Goal: Task Accomplishment & Management: Manage account settings

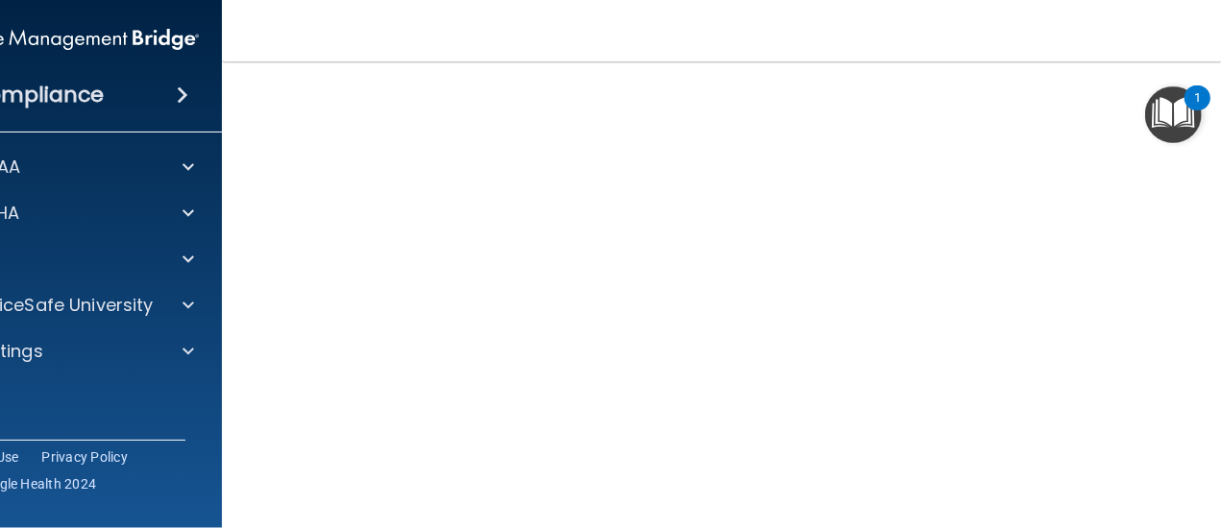
scroll to position [121, 0]
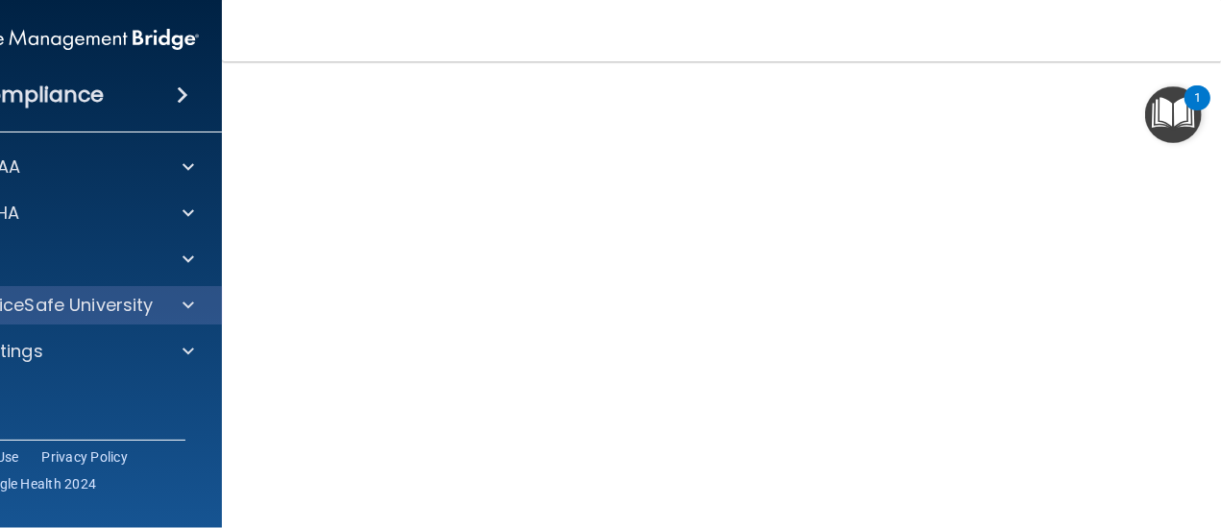
click at [170, 317] on div "OfficeSafe University" at bounding box center [68, 305] width 308 height 38
click at [183, 311] on span at bounding box center [189, 305] width 12 height 23
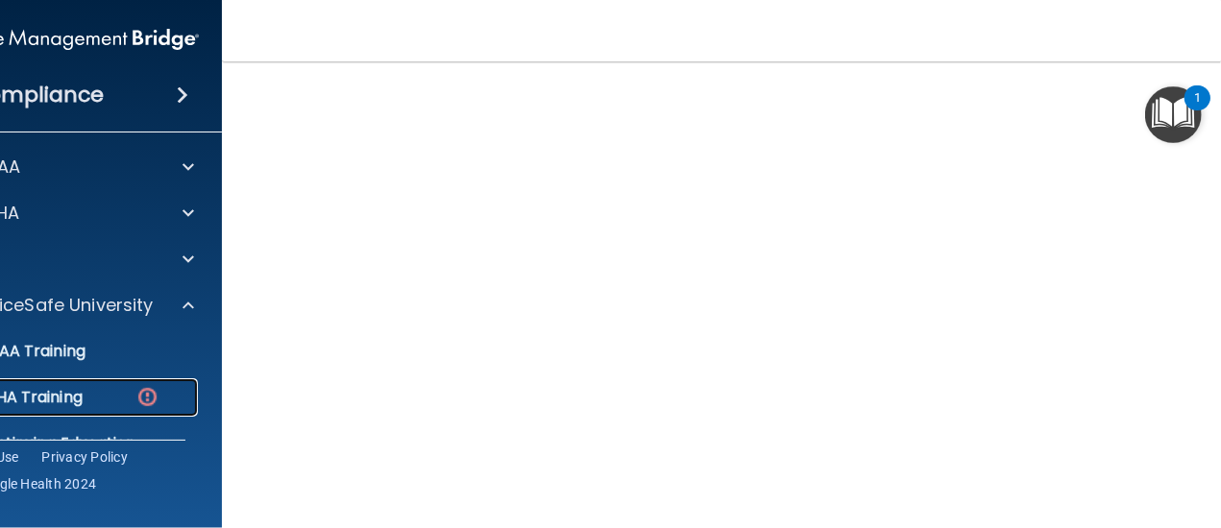
click at [135, 397] on img at bounding box center [147, 397] width 24 height 24
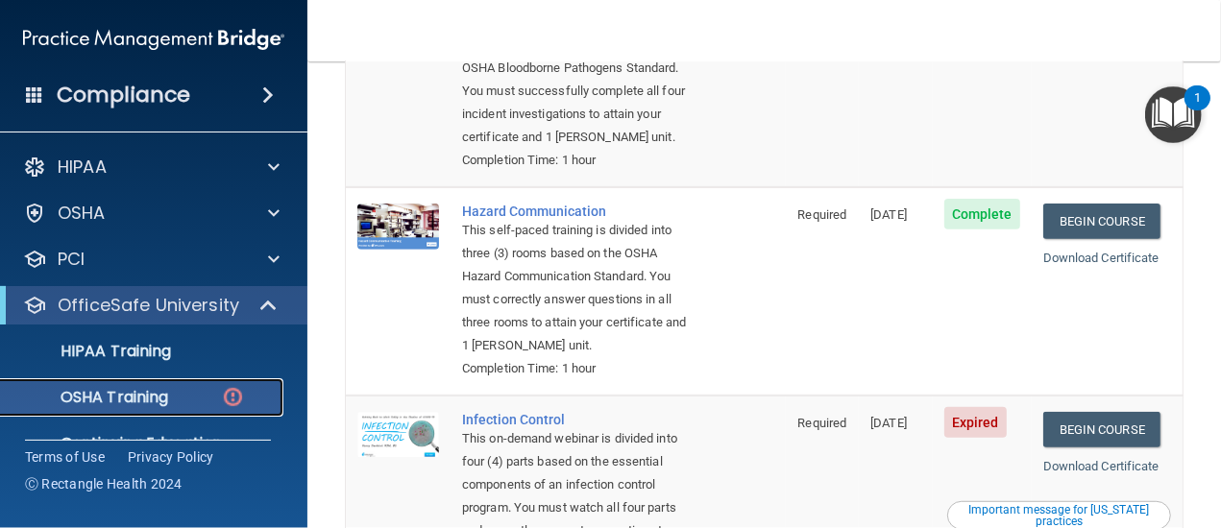
scroll to position [601, 0]
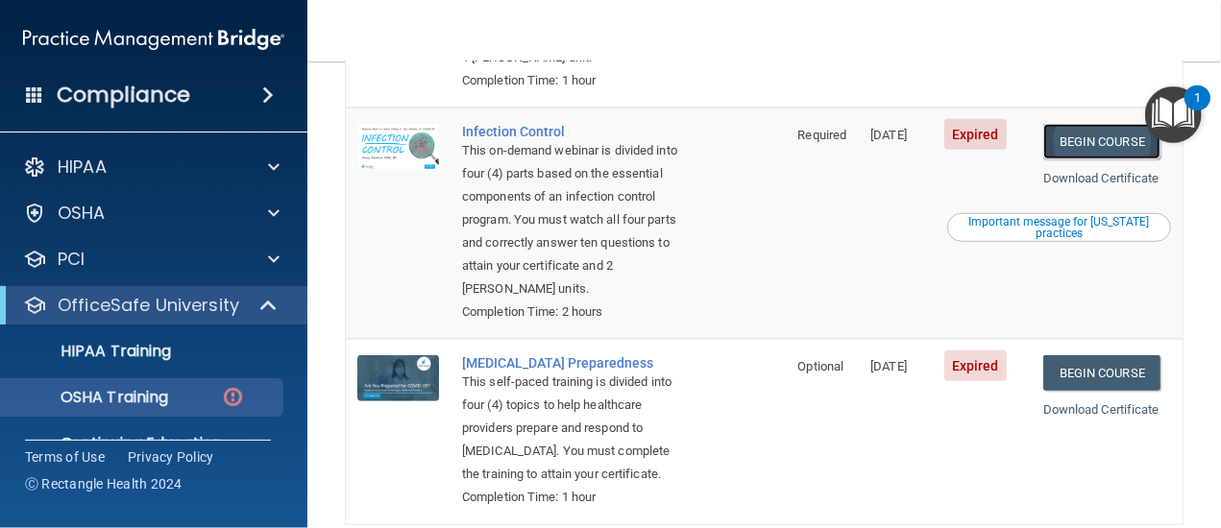
click at [1066, 159] on link "Begin Course" at bounding box center [1101, 142] width 117 height 36
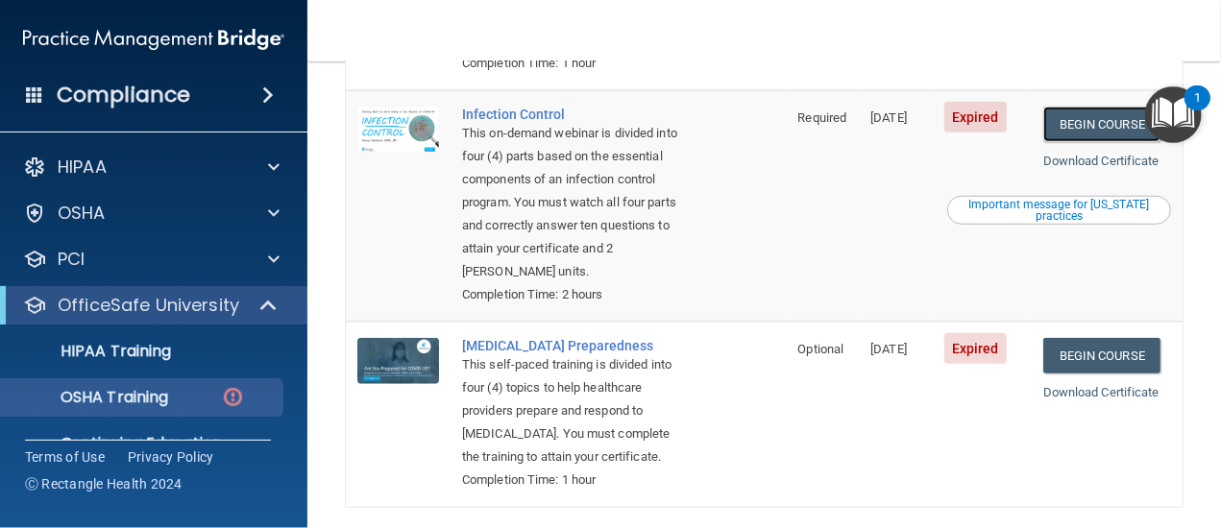
scroll to position [767, 0]
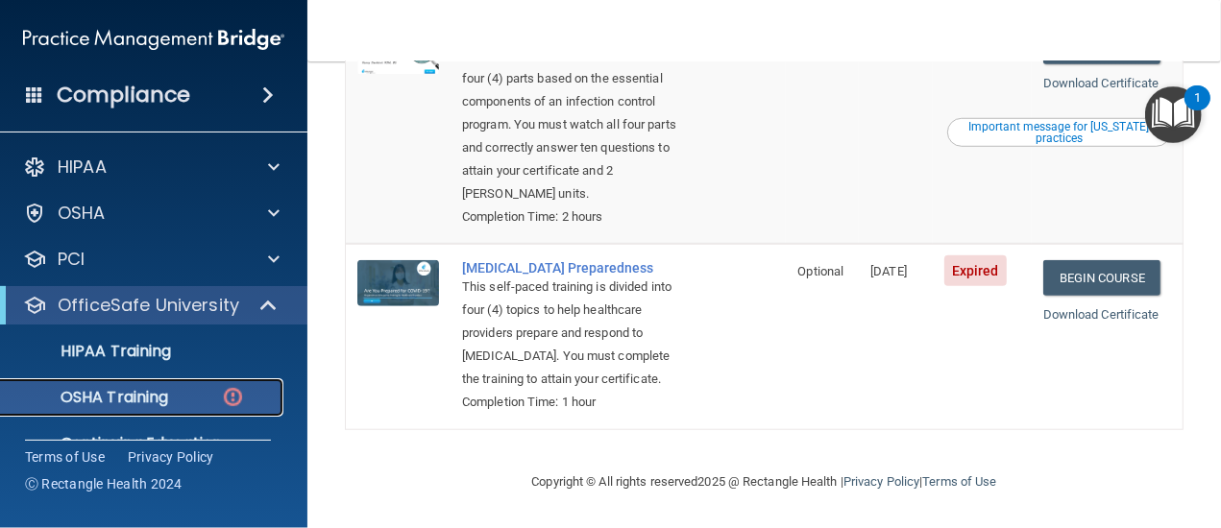
click at [242, 399] on img at bounding box center [233, 397] width 24 height 24
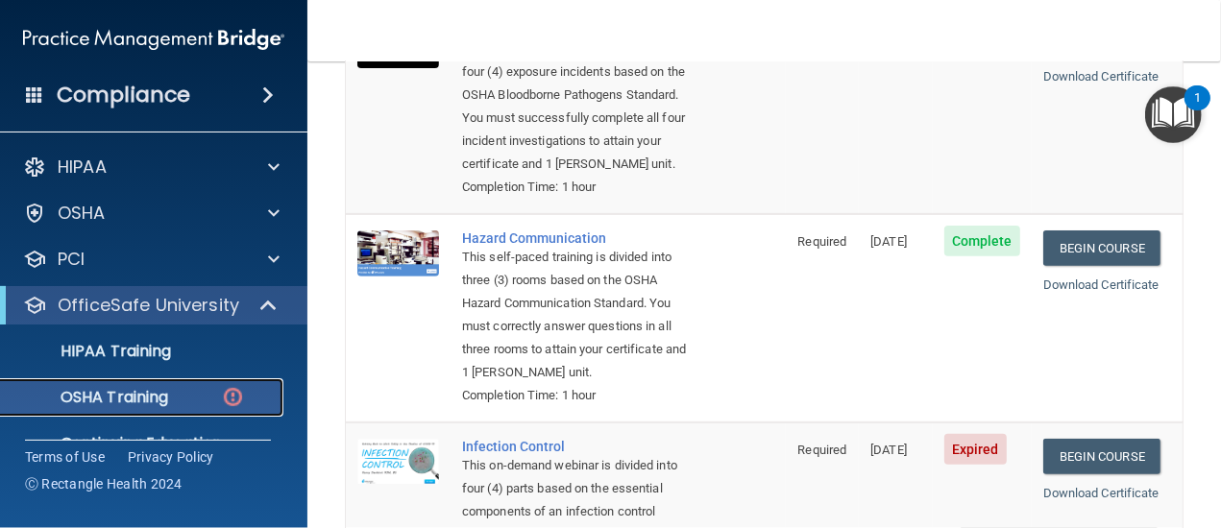
scroll to position [671, 0]
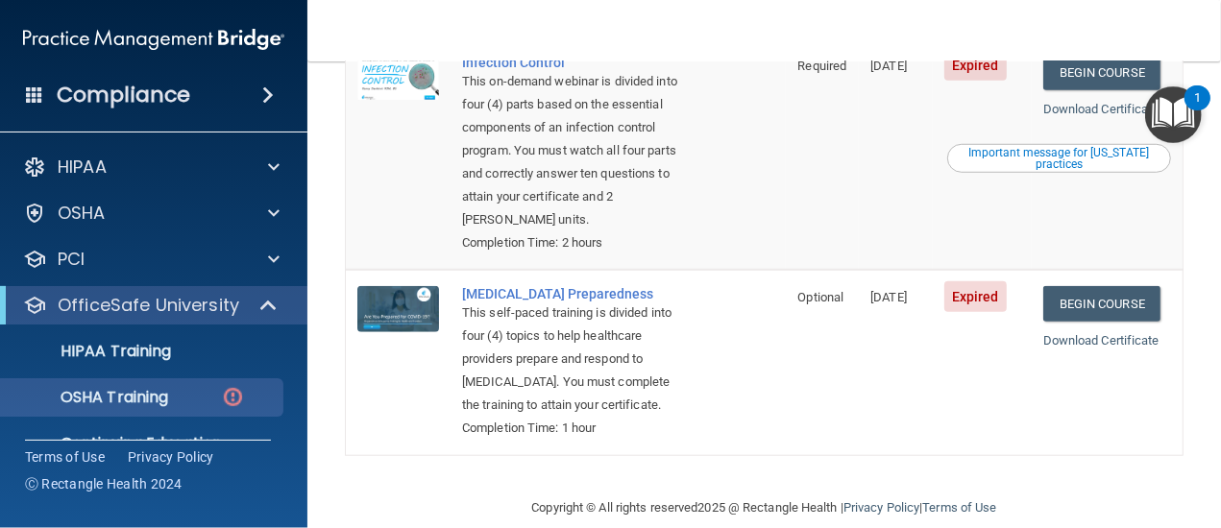
click at [859, 268] on td "08/21/2024" at bounding box center [896, 154] width 74 height 232
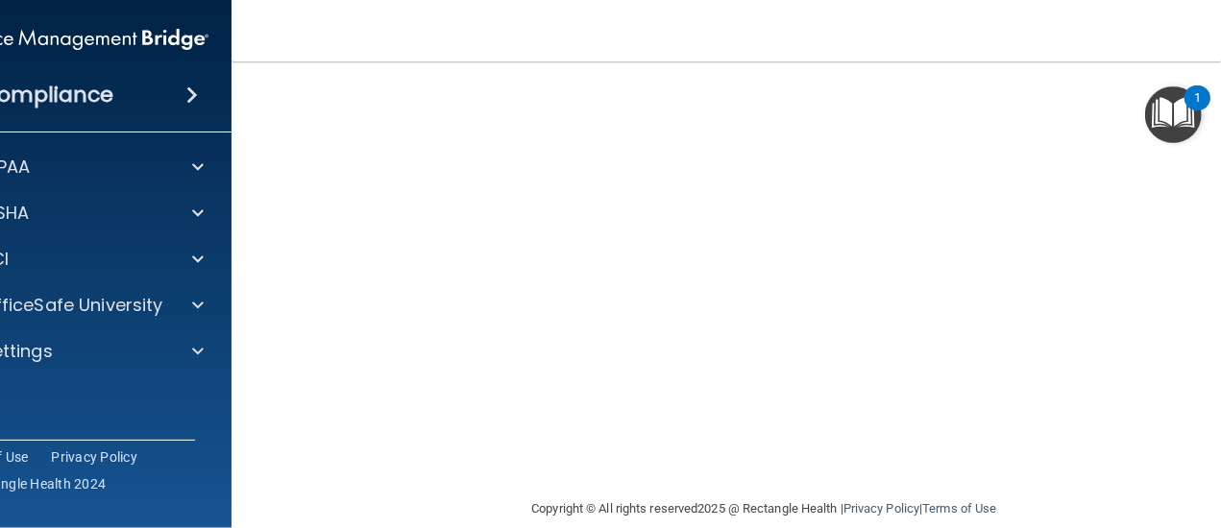
scroll to position [294, 0]
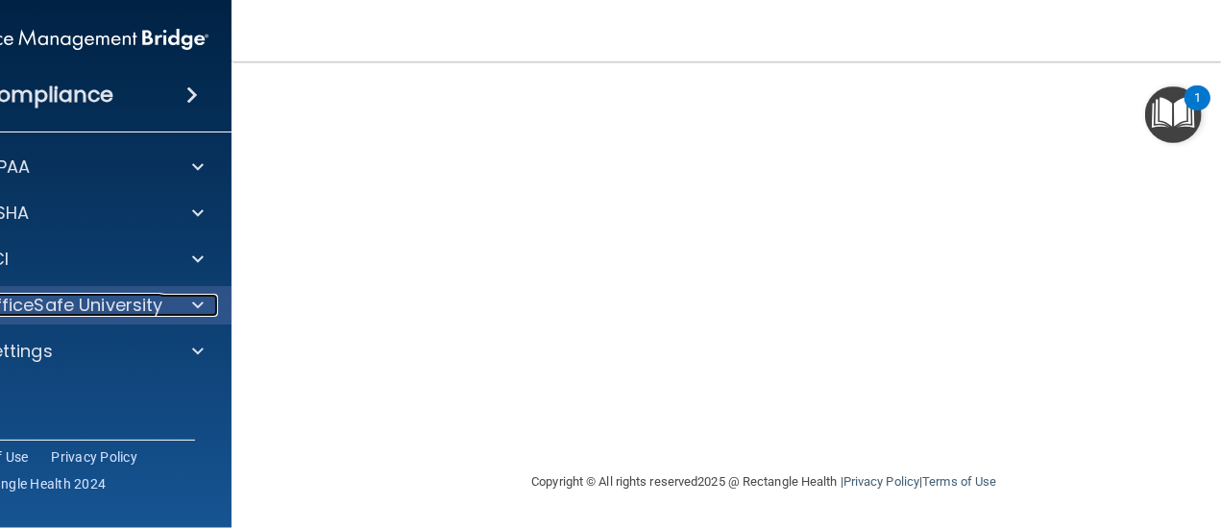
click at [90, 307] on p "OfficeSafe University" at bounding box center [73, 305] width 182 height 23
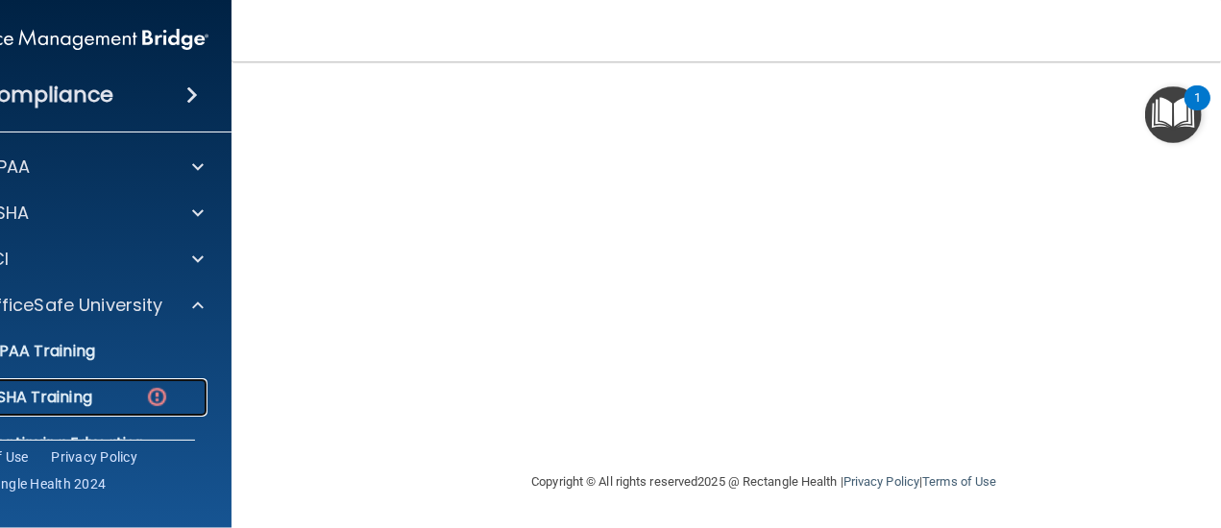
click at [63, 403] on p "OSHA Training" at bounding box center [15, 397] width 156 height 19
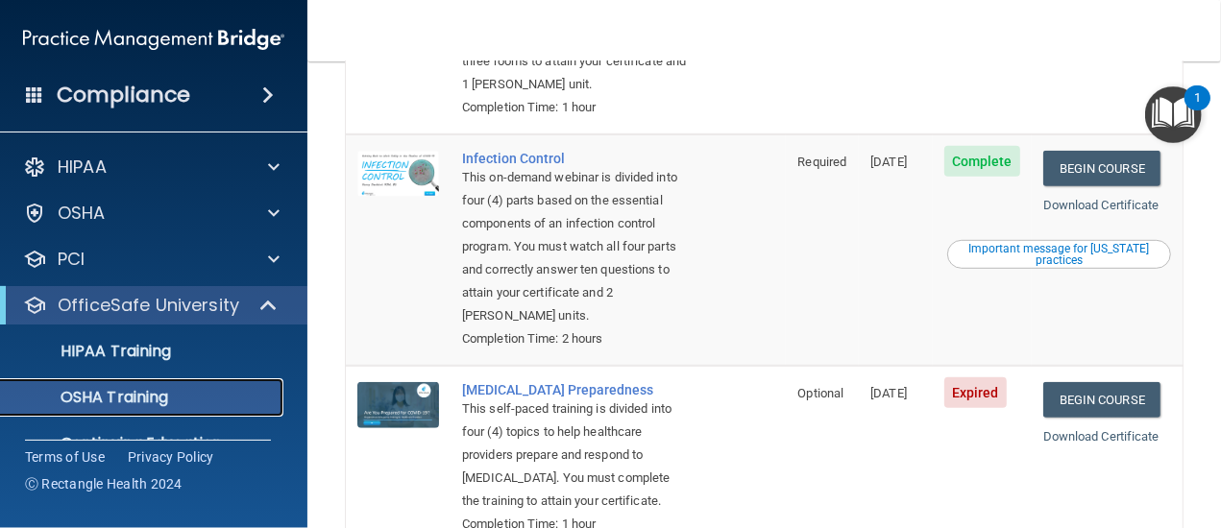
scroll to position [617, 0]
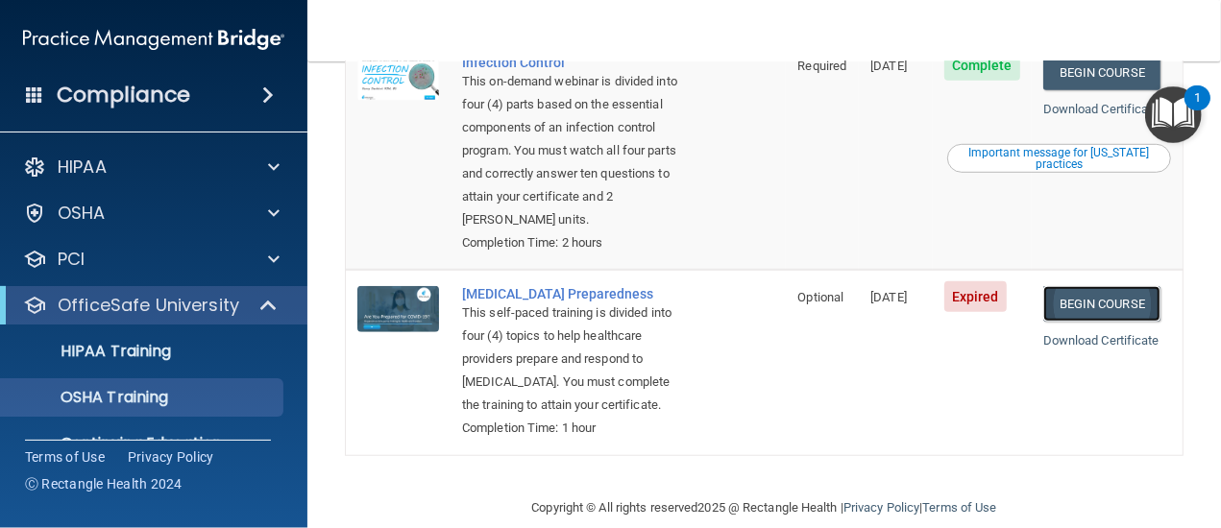
click at [1093, 322] on link "Begin Course" at bounding box center [1101, 304] width 117 height 36
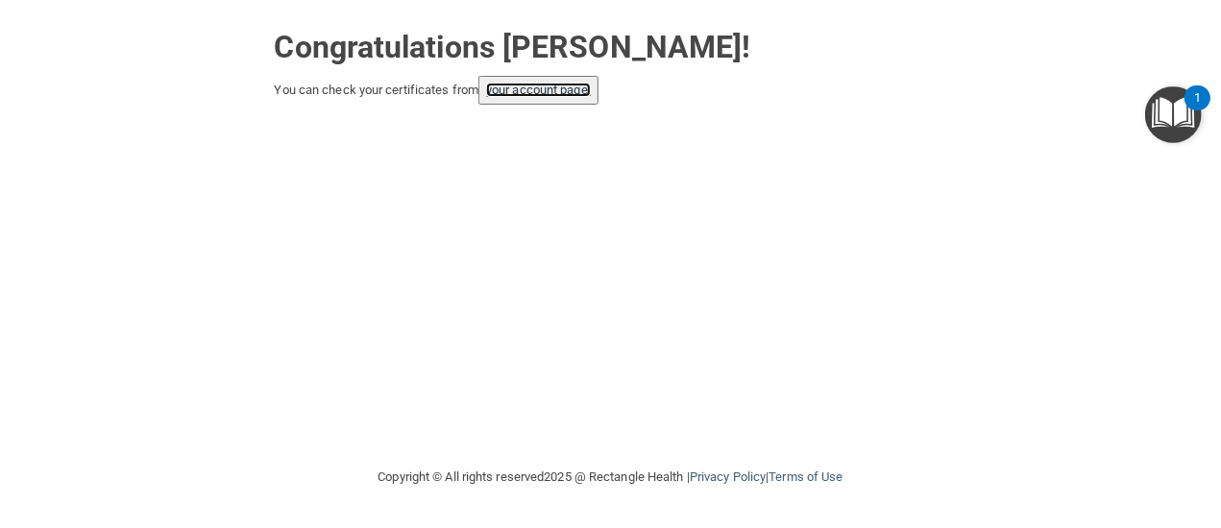
click at [559, 86] on link "your account page!" at bounding box center [538, 90] width 105 height 14
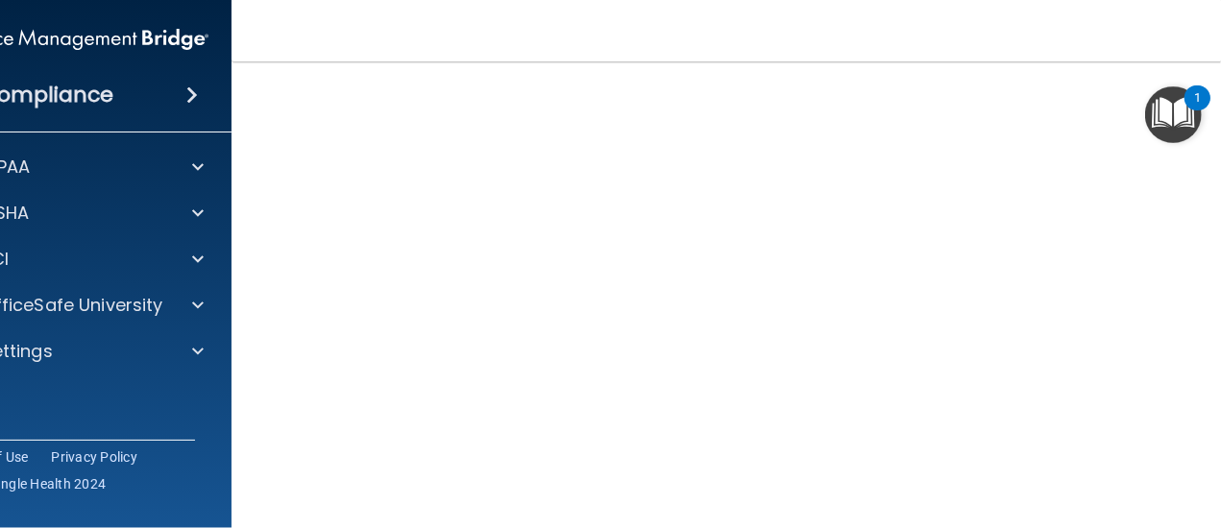
scroll to position [98, 0]
click at [1185, 97] on div "1" at bounding box center [1198, 98] width 26 height 25
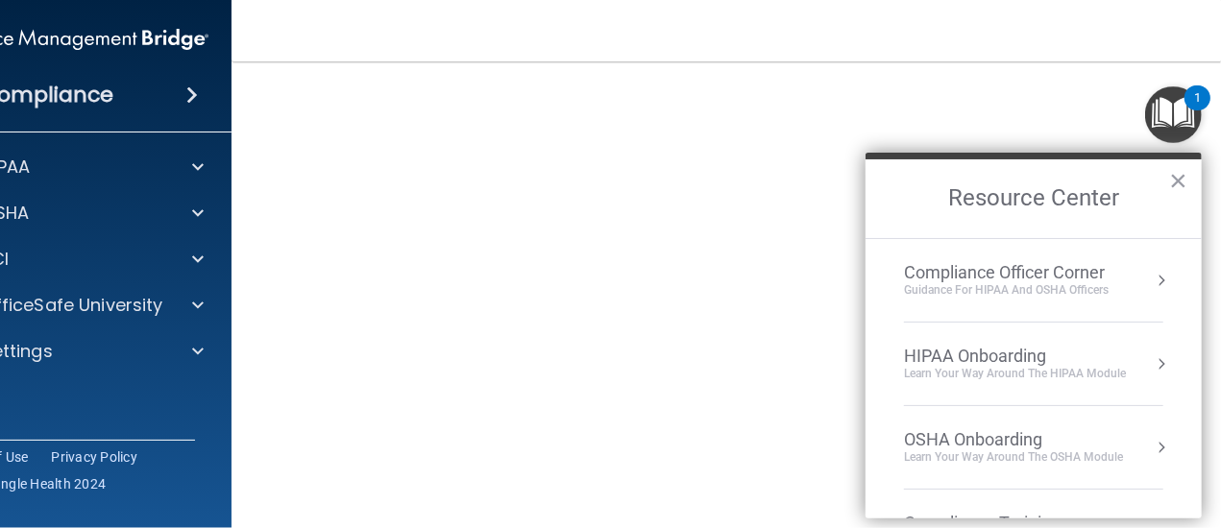
click at [1185, 97] on div "1" at bounding box center [1198, 98] width 26 height 25
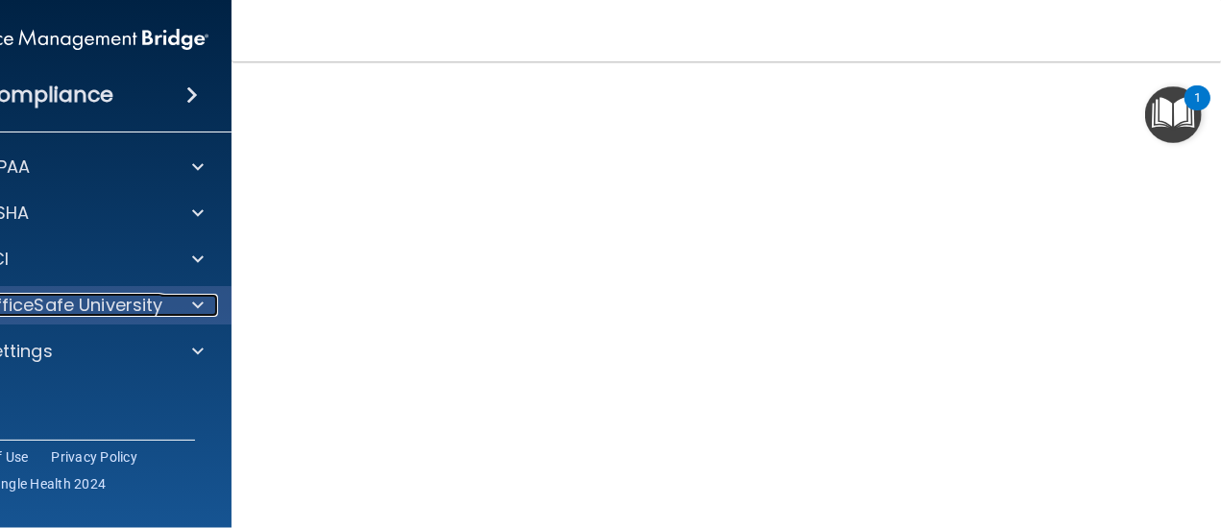
click at [170, 301] on div at bounding box center [194, 305] width 48 height 23
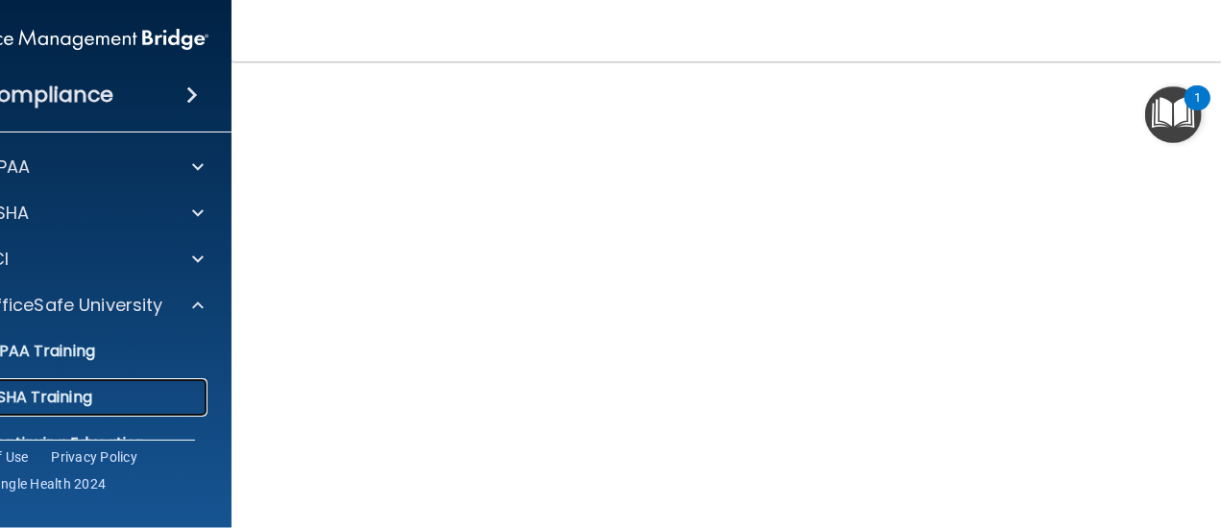
click at [55, 391] on p "OSHA Training" at bounding box center [15, 397] width 156 height 19
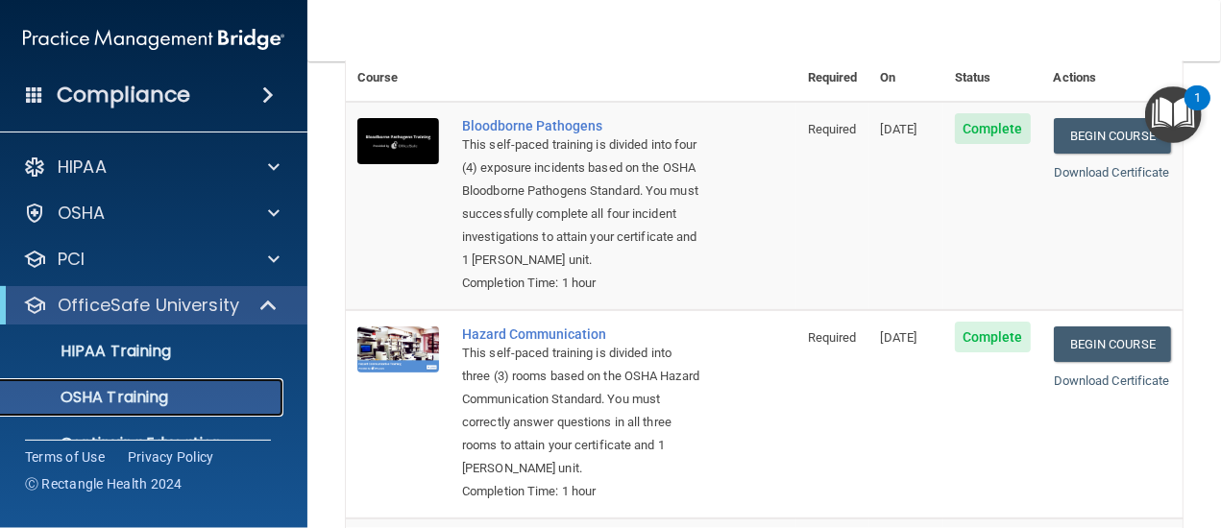
scroll to position [85, 0]
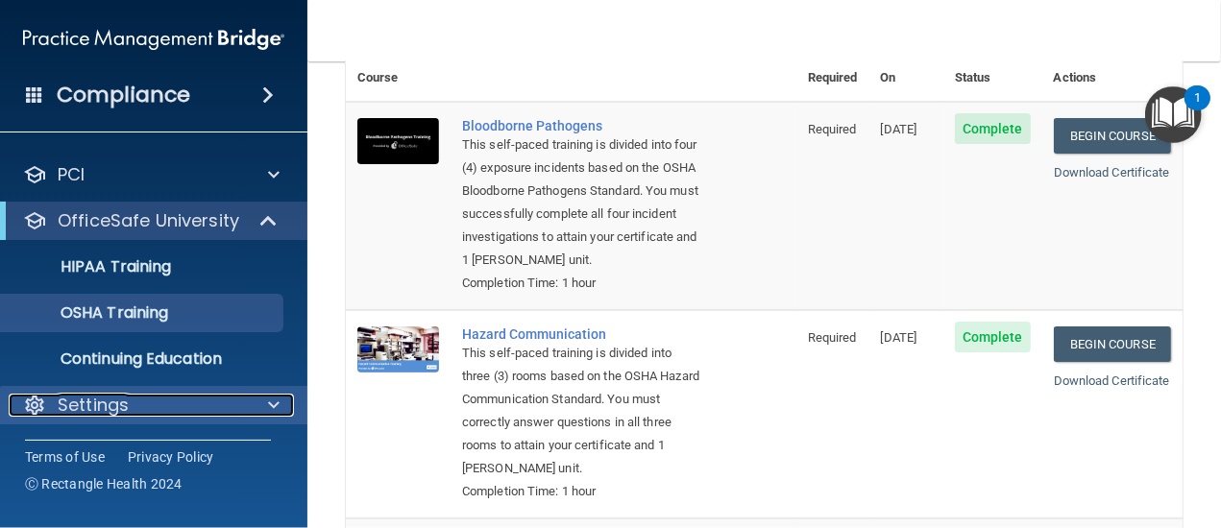
click at [86, 397] on p "Settings" at bounding box center [93, 405] width 71 height 23
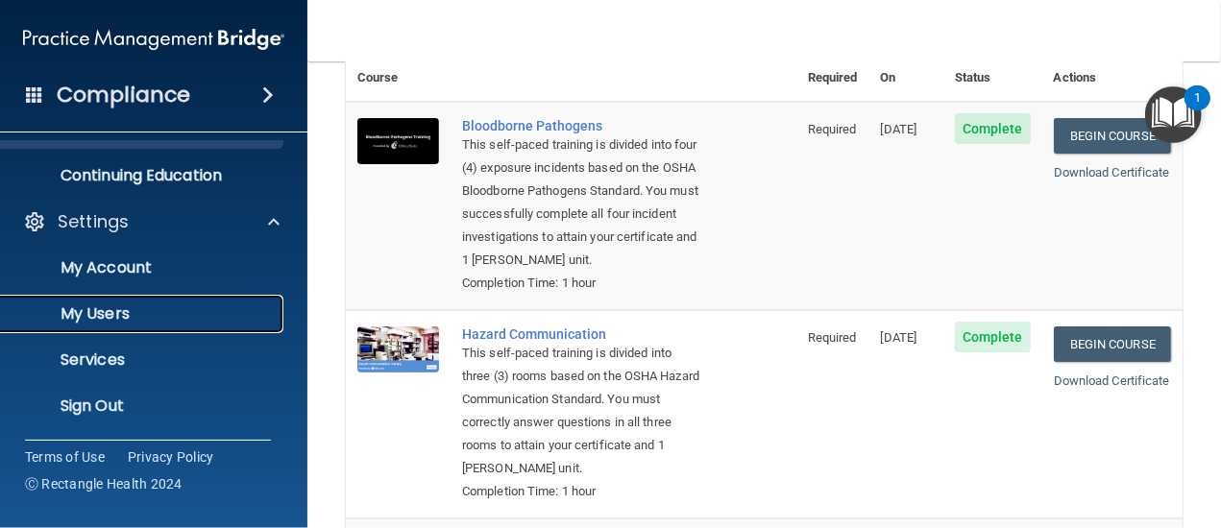
click at [92, 318] on p "My Users" at bounding box center [143, 314] width 262 height 19
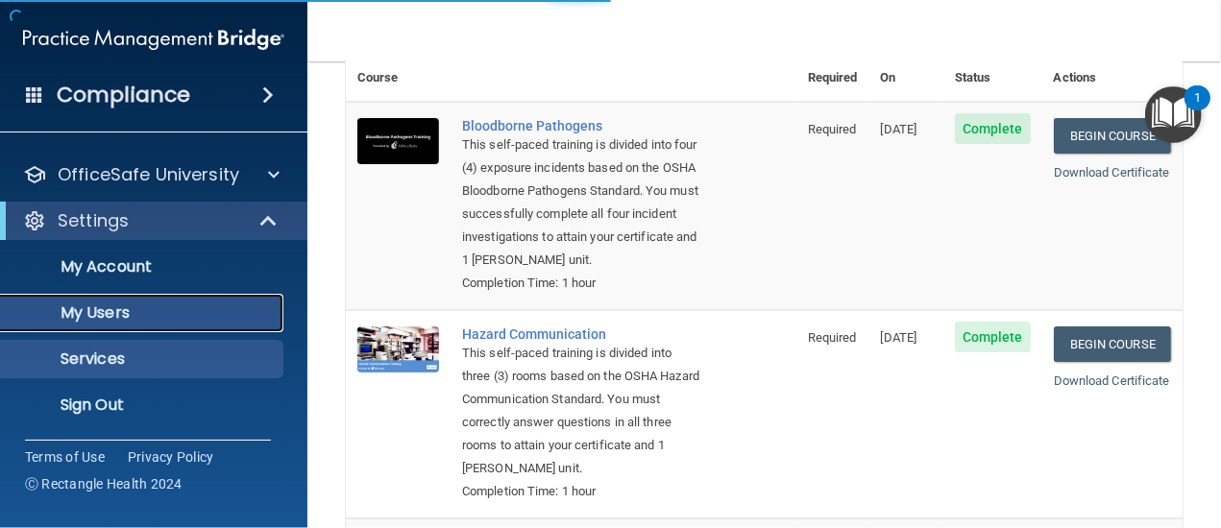
scroll to position [131, 0]
select select "20"
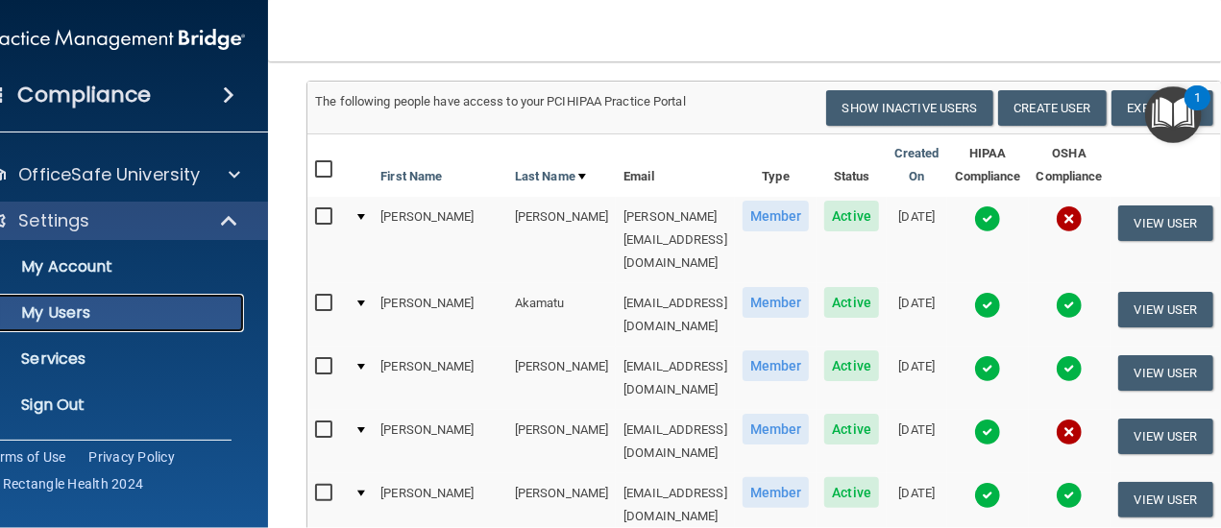
scroll to position [0, 0]
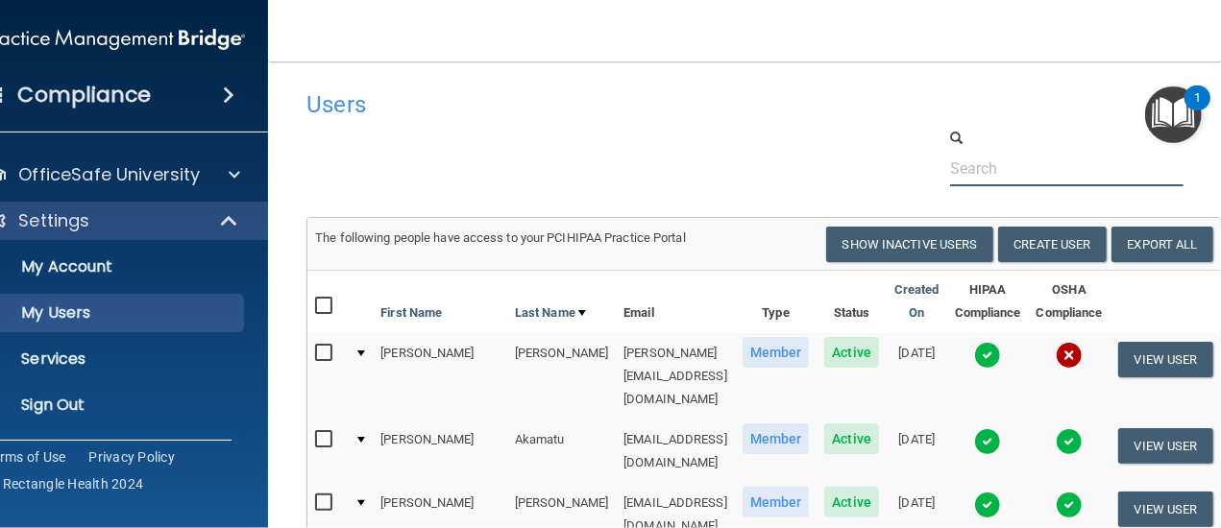
click at [1025, 161] on input "text" at bounding box center [1066, 169] width 233 height 36
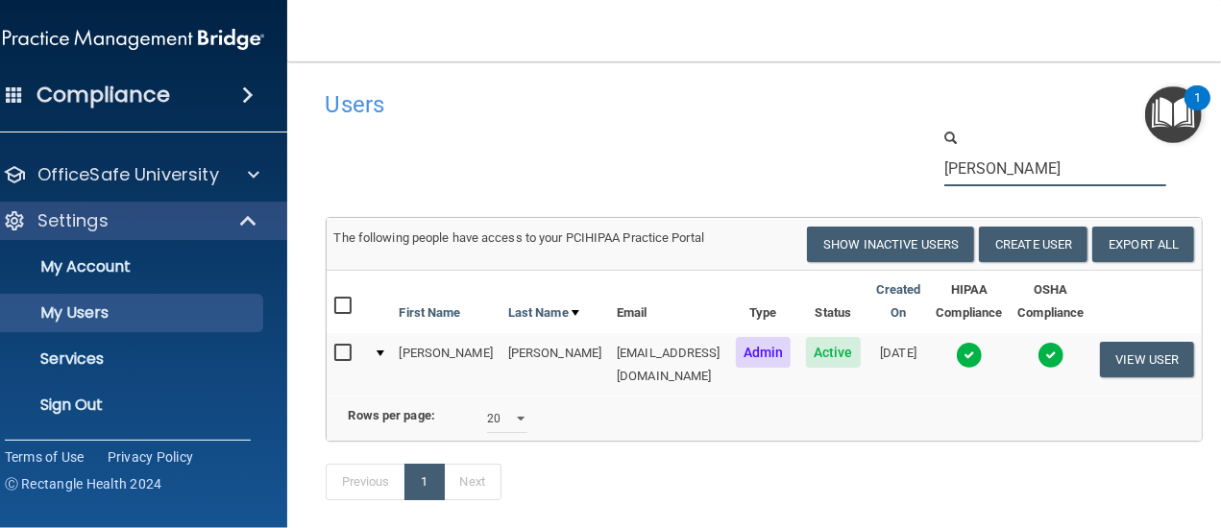
type input "amy"
